Goal: Transaction & Acquisition: Subscribe to service/newsletter

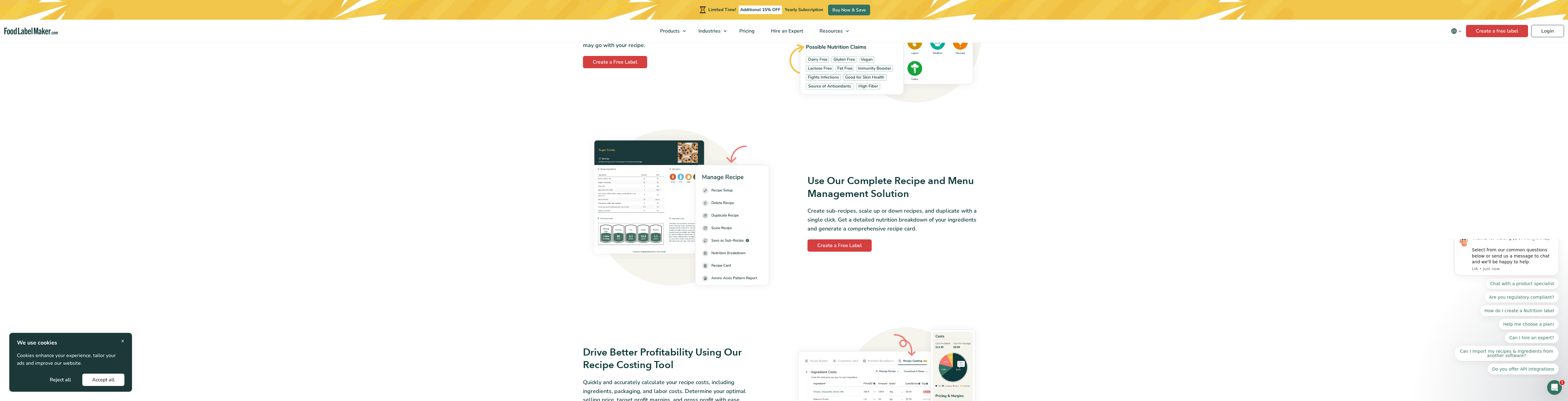
scroll to position [676, 0]
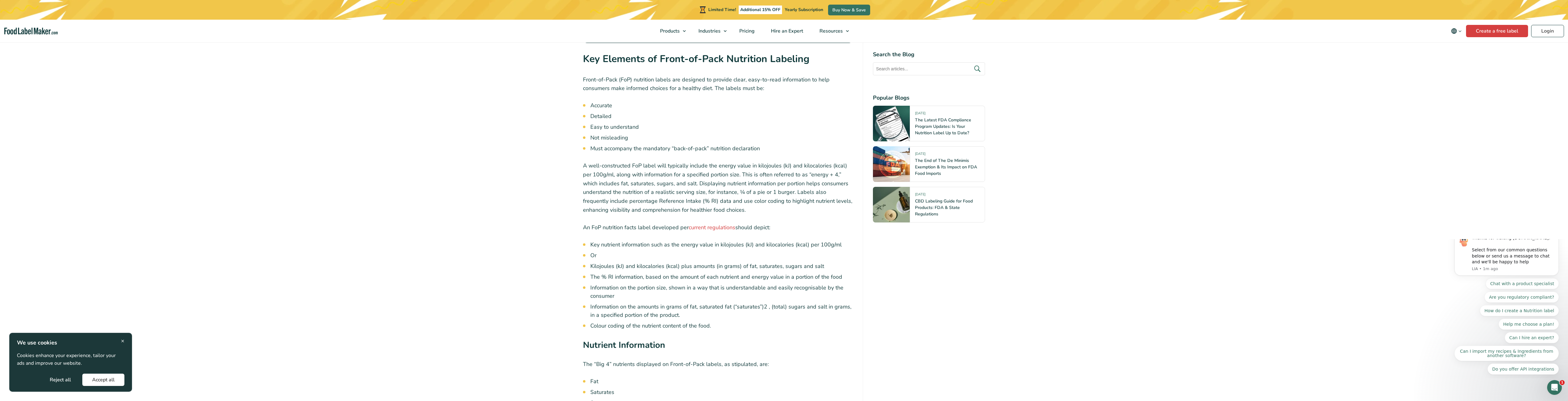
scroll to position [1198, 0]
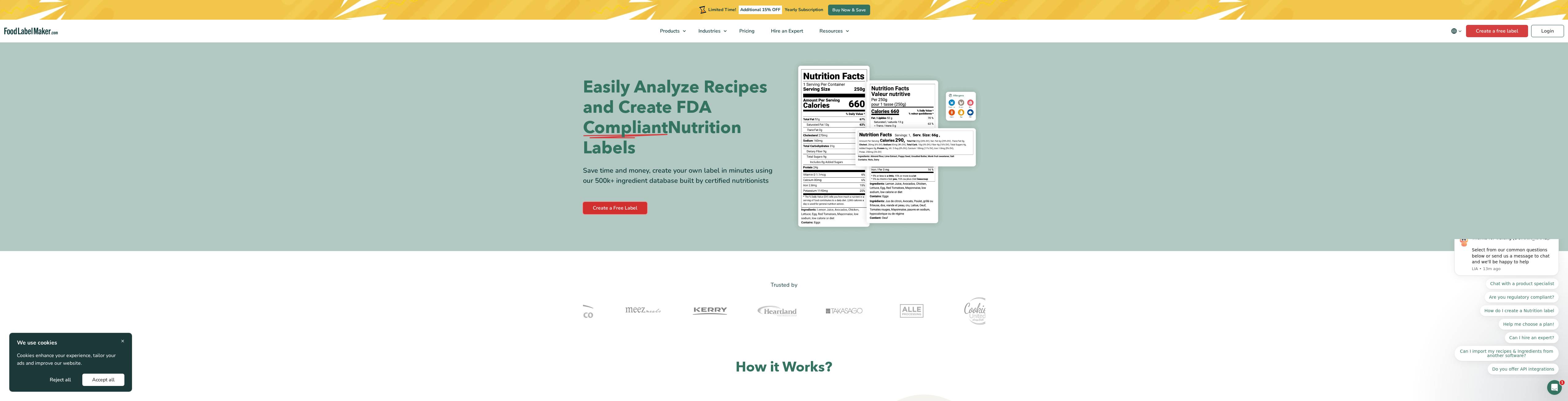
click at [600, 211] on link "Create a Free Label" at bounding box center [615, 208] width 64 height 13
